Goal: Task Accomplishment & Management: Use online tool/utility

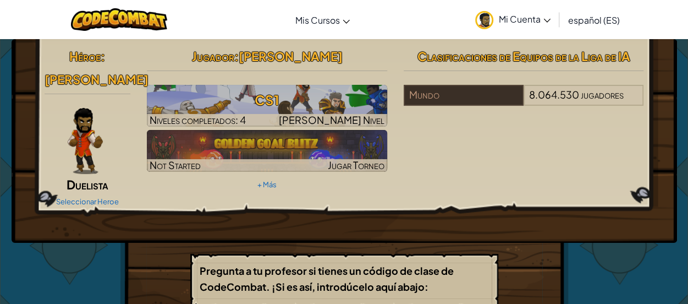
click at [461, 233] on div "Héroe : [PERSON_NAME] Seleccionar Heroe Jugador : [PERSON_NAME] R CS1 Niveles c…" at bounding box center [345, 141] width 666 height 204
click at [263, 181] on link "+ Más" at bounding box center [266, 184] width 19 height 9
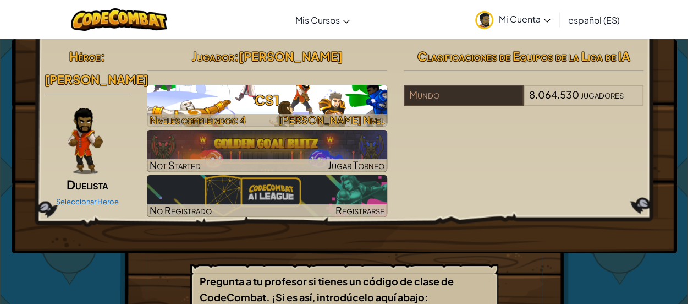
click at [267, 101] on h3 "CS1" at bounding box center [267, 99] width 240 height 25
select select "es-ES"
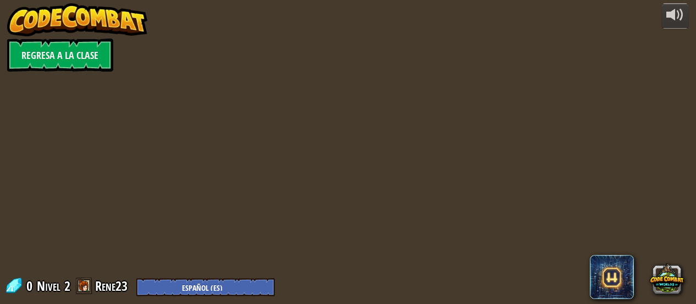
select select "es-ES"
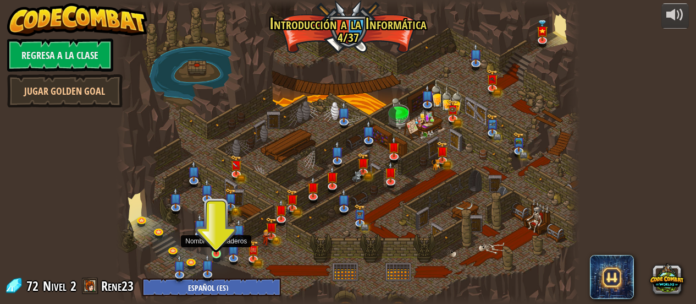
click at [215, 252] on img at bounding box center [216, 242] width 10 height 23
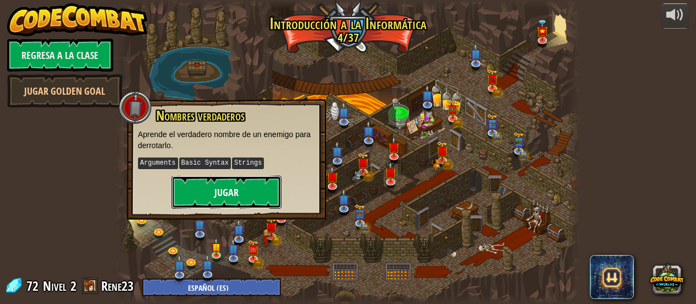
click at [224, 199] on button "Jugar" at bounding box center [227, 191] width 110 height 33
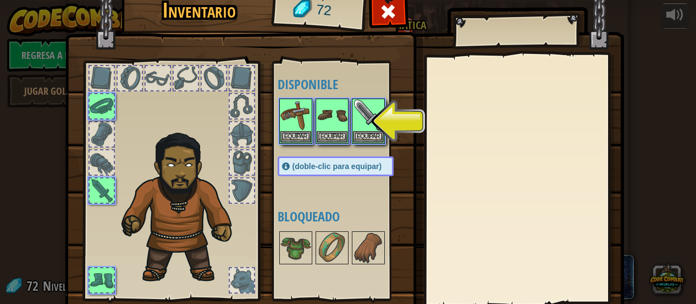
drag, startPoint x: 326, startPoint y: 120, endPoint x: 334, endPoint y: 160, distance: 39.9
click at [327, 121] on img at bounding box center [332, 115] width 31 height 31
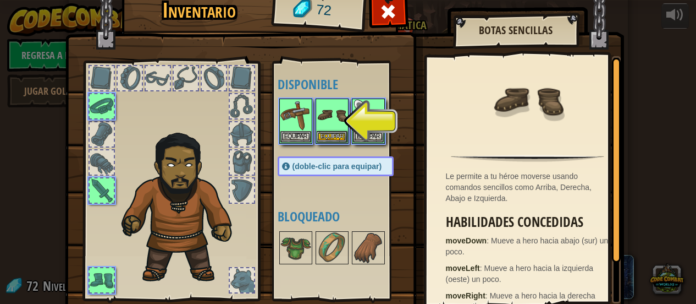
scroll to position [76, 0]
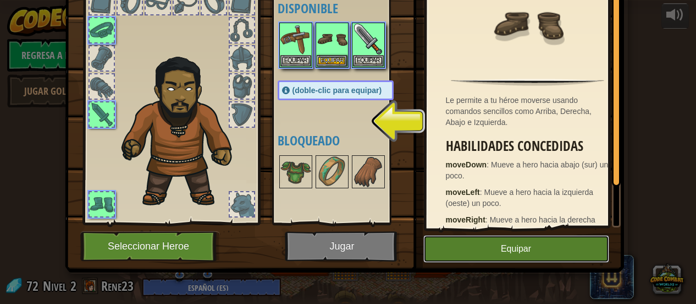
drag, startPoint x: 522, startPoint y: 255, endPoint x: 470, endPoint y: 274, distance: 55.4
click at [521, 255] on button "Equipar" at bounding box center [517, 249] width 186 height 28
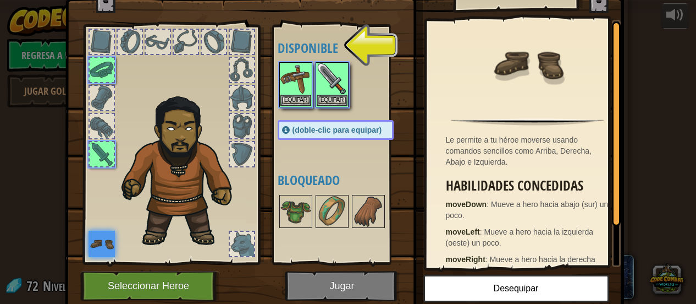
scroll to position [0, 0]
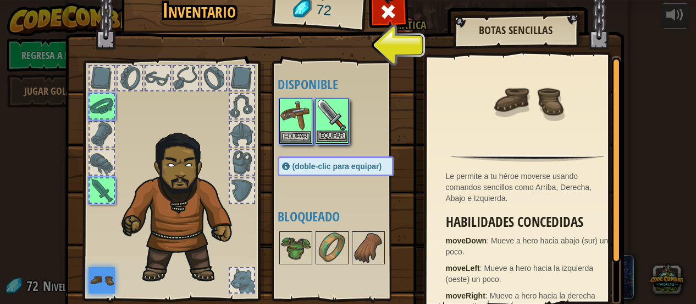
click at [330, 120] on img at bounding box center [332, 115] width 31 height 31
